Goal: Information Seeking & Learning: Learn about a topic

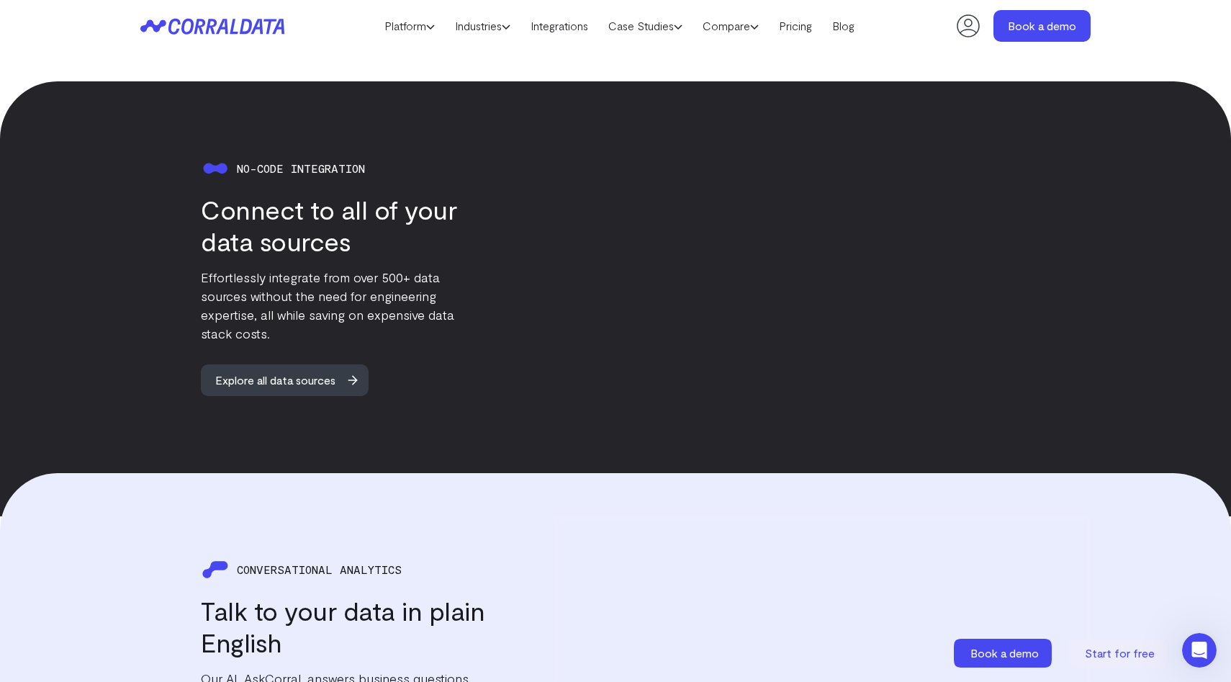
scroll to position [1320, 0]
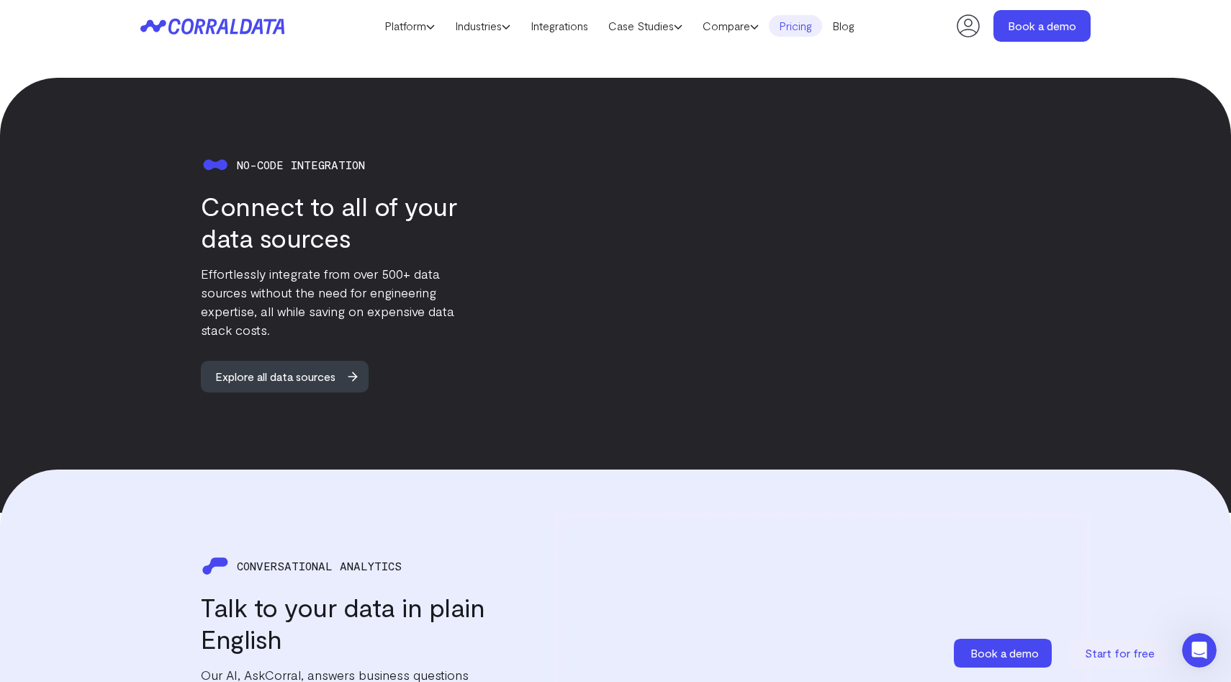
click at [790, 24] on link "Pricing" at bounding box center [795, 26] width 53 height 22
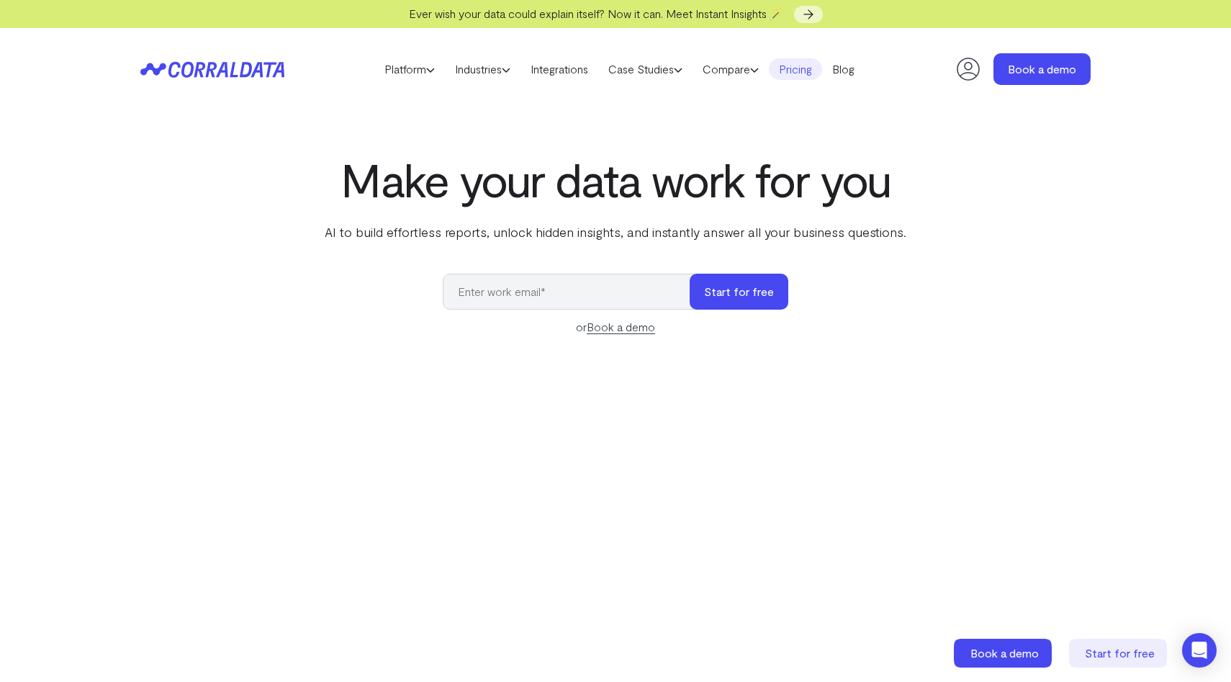
click at [804, 70] on link "Pricing" at bounding box center [795, 69] width 53 height 22
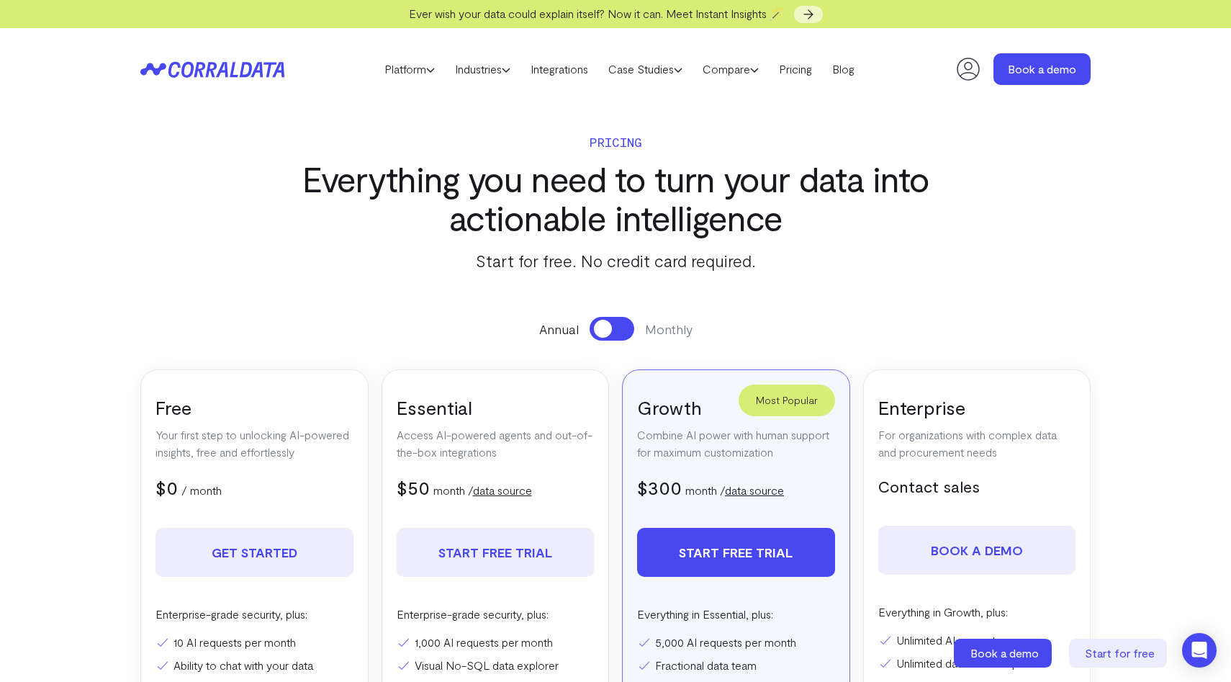
click at [250, 76] on icon at bounding box center [212, 69] width 144 height 17
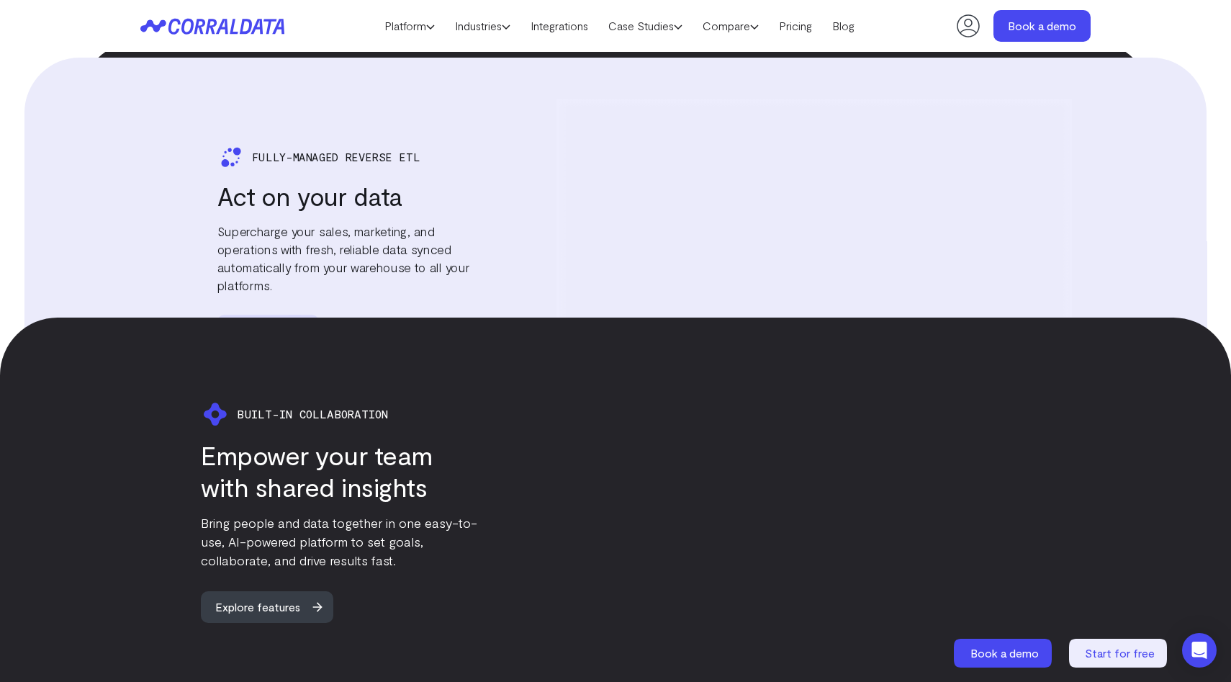
scroll to position [2704, 0]
